Goal: Find specific page/section: Find specific page/section

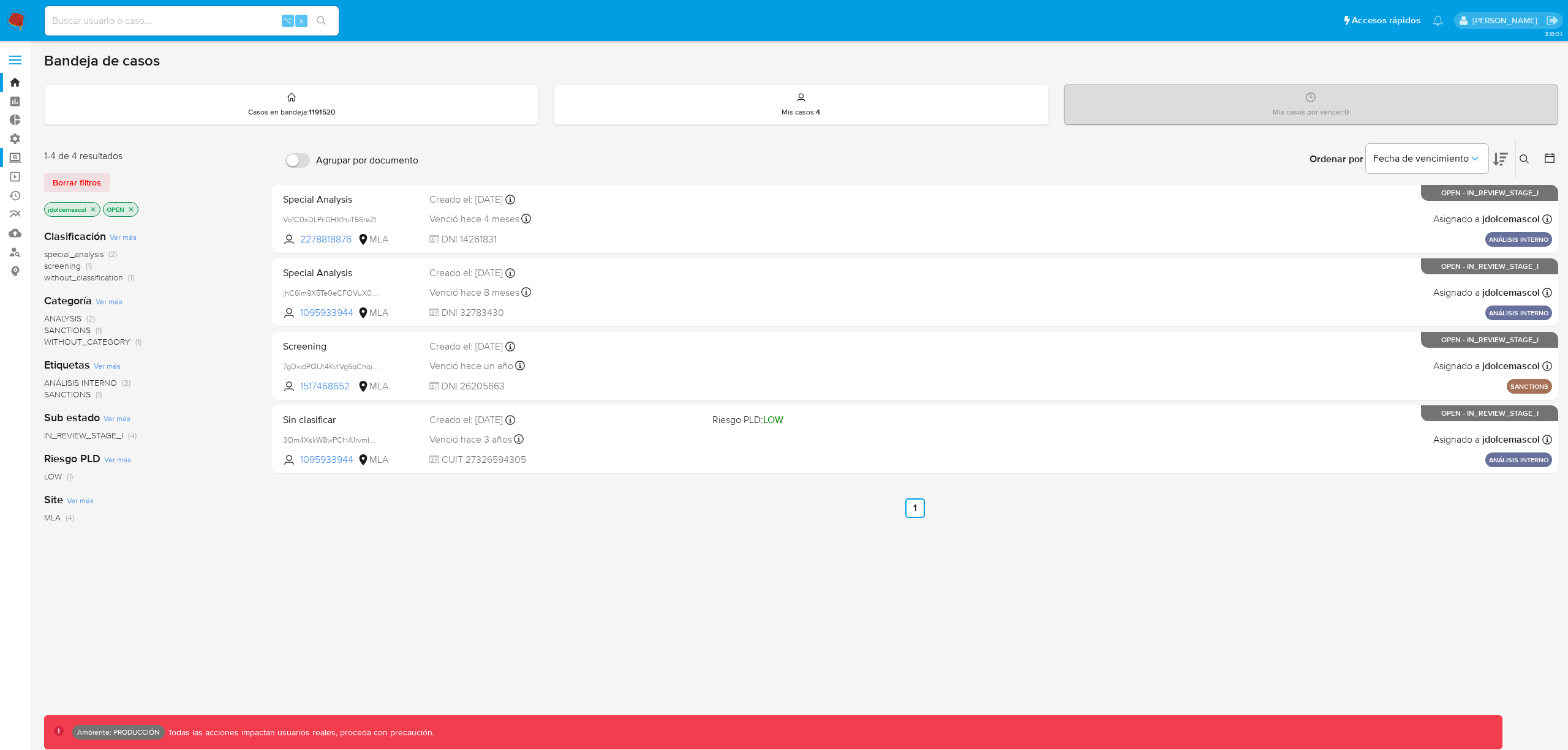
click at [19, 158] on label "Screening" at bounding box center [73, 157] width 146 height 19
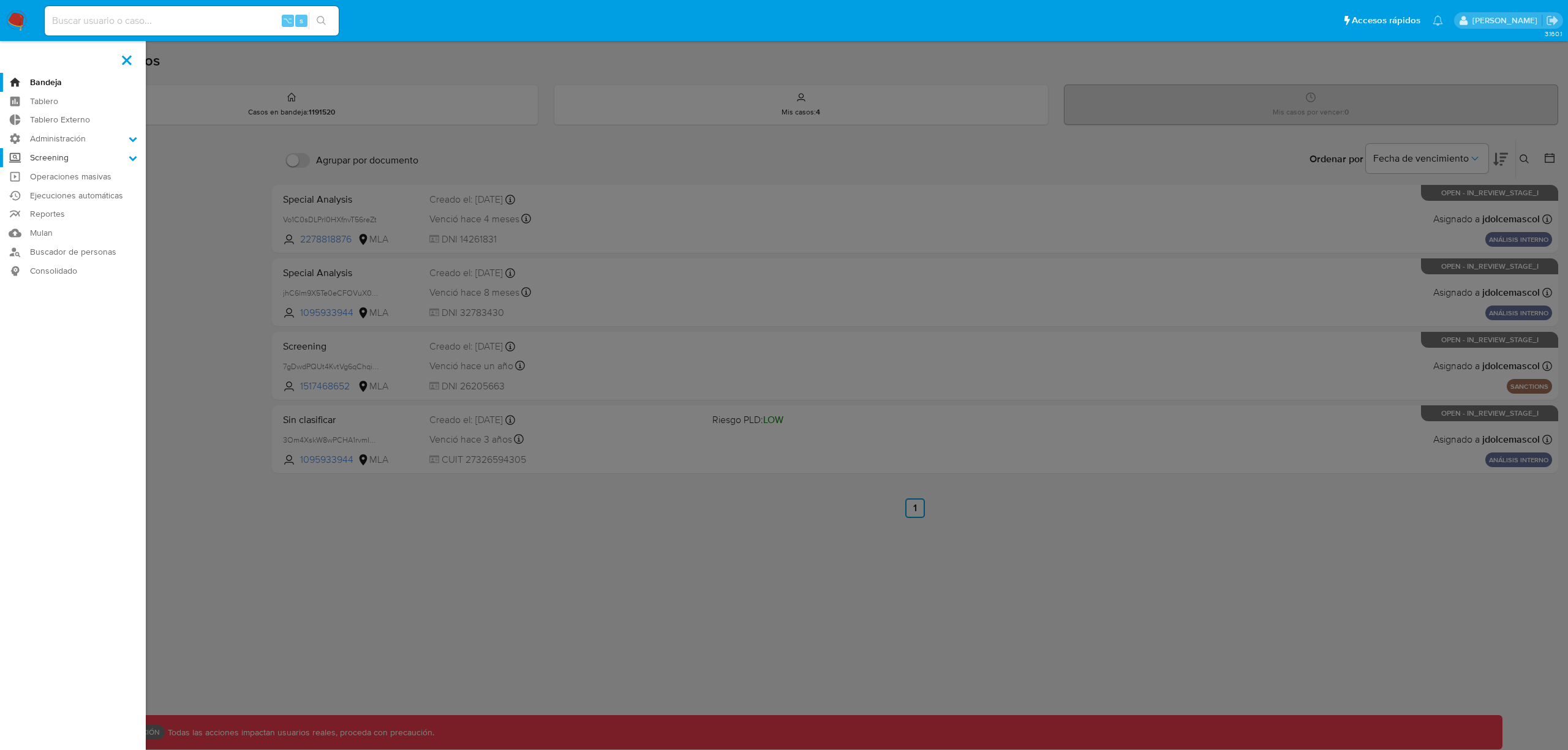
click at [0, 0] on input "Screening" at bounding box center [0, 0] width 0 height 0
click at [64, 205] on link "Búsqueda en Listas" at bounding box center [73, 205] width 146 height 15
